Goal: Find specific page/section: Find specific page/section

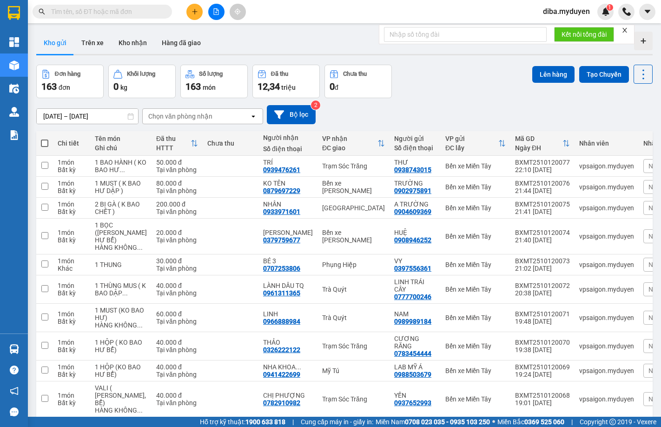
click at [41, 150] on th at bounding box center [44, 143] width 17 height 25
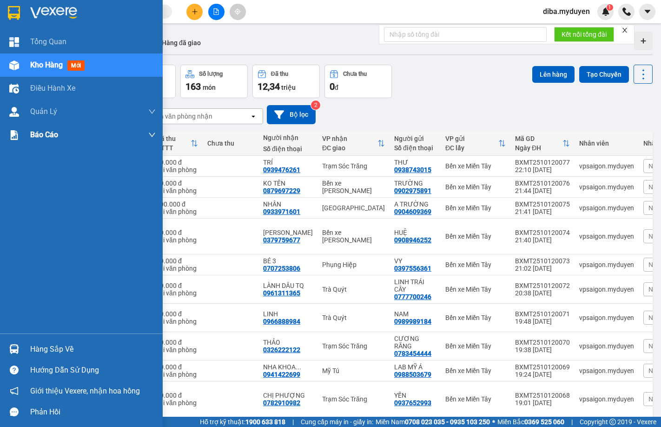
drag, startPoint x: 13, startPoint y: 139, endPoint x: 22, endPoint y: 139, distance: 8.8
click at [13, 139] on img at bounding box center [14, 135] width 10 height 10
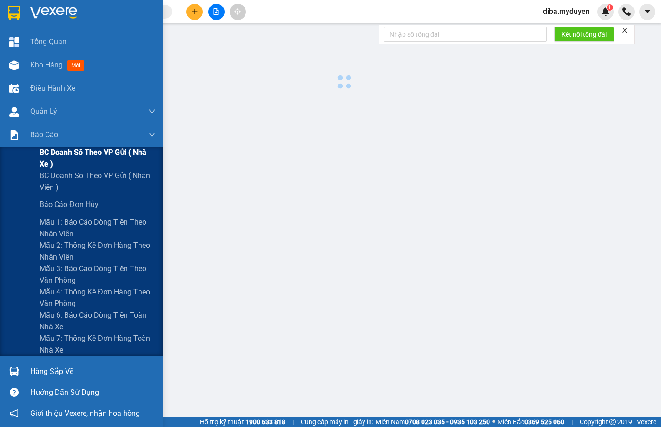
click at [54, 160] on span "BC doanh số theo VP gửi ( nhà xe )" at bounding box center [98, 157] width 116 height 23
